Goal: Find specific page/section: Find specific page/section

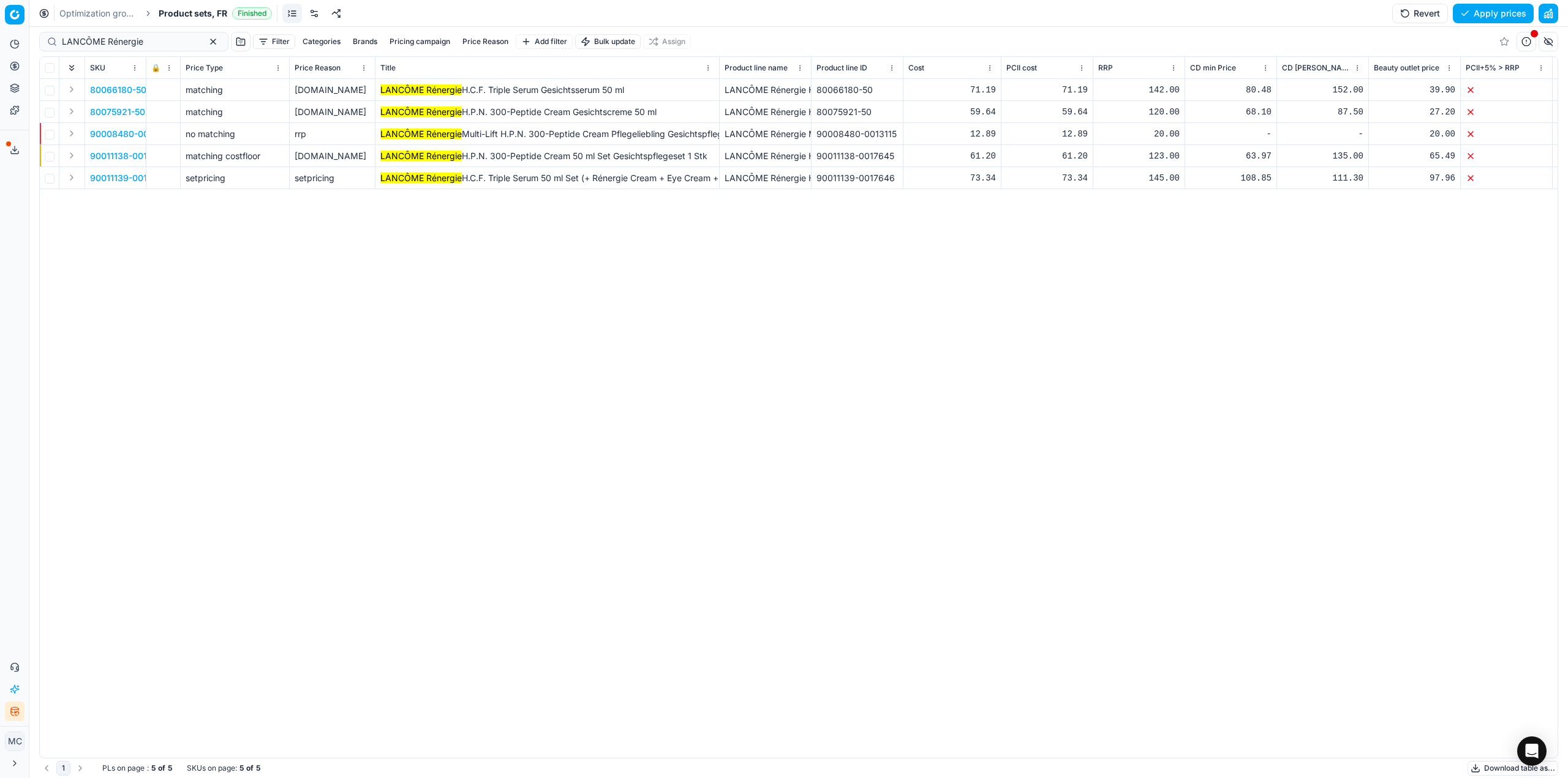
click at [290, 600] on div "80066180-50 matching [DOMAIN_NAME] LANCÔME Rénergie H.C.F. Triple Serum Gesicht…" at bounding box center [798, 418] width 1518 height 679
click at [302, 568] on div "80066180-50 matching [DOMAIN_NAME] LANCÔME Rénergie H.C.F. Triple Serum Gesicht…" at bounding box center [798, 418] width 1518 height 679
